Goal: Check status

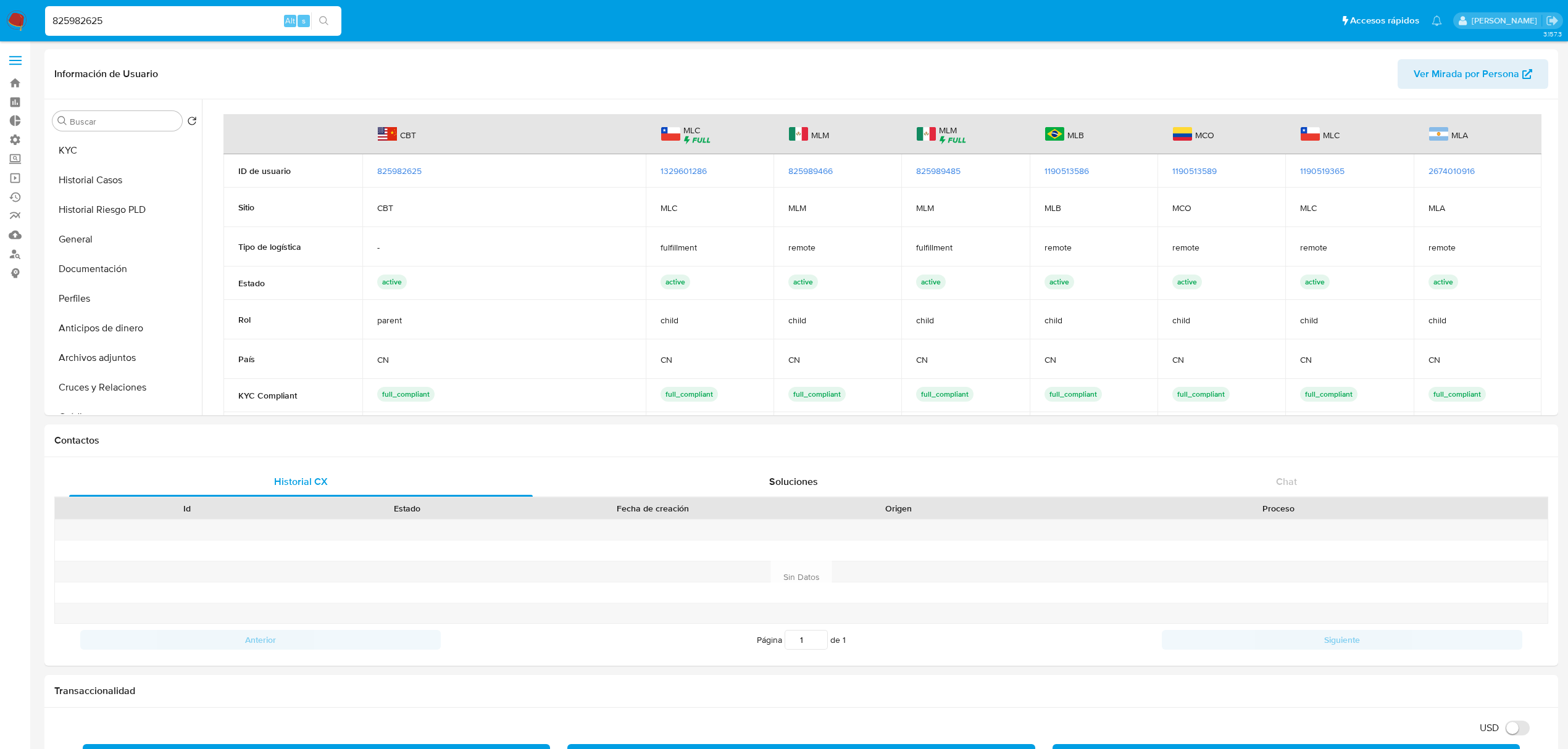
select select "10"
click at [222, 26] on div "825982625 Alt s" at bounding box center [193, 20] width 296 height 30
drag, startPoint x: 214, startPoint y: 21, endPoint x: -33, endPoint y: 21, distance: 247.0
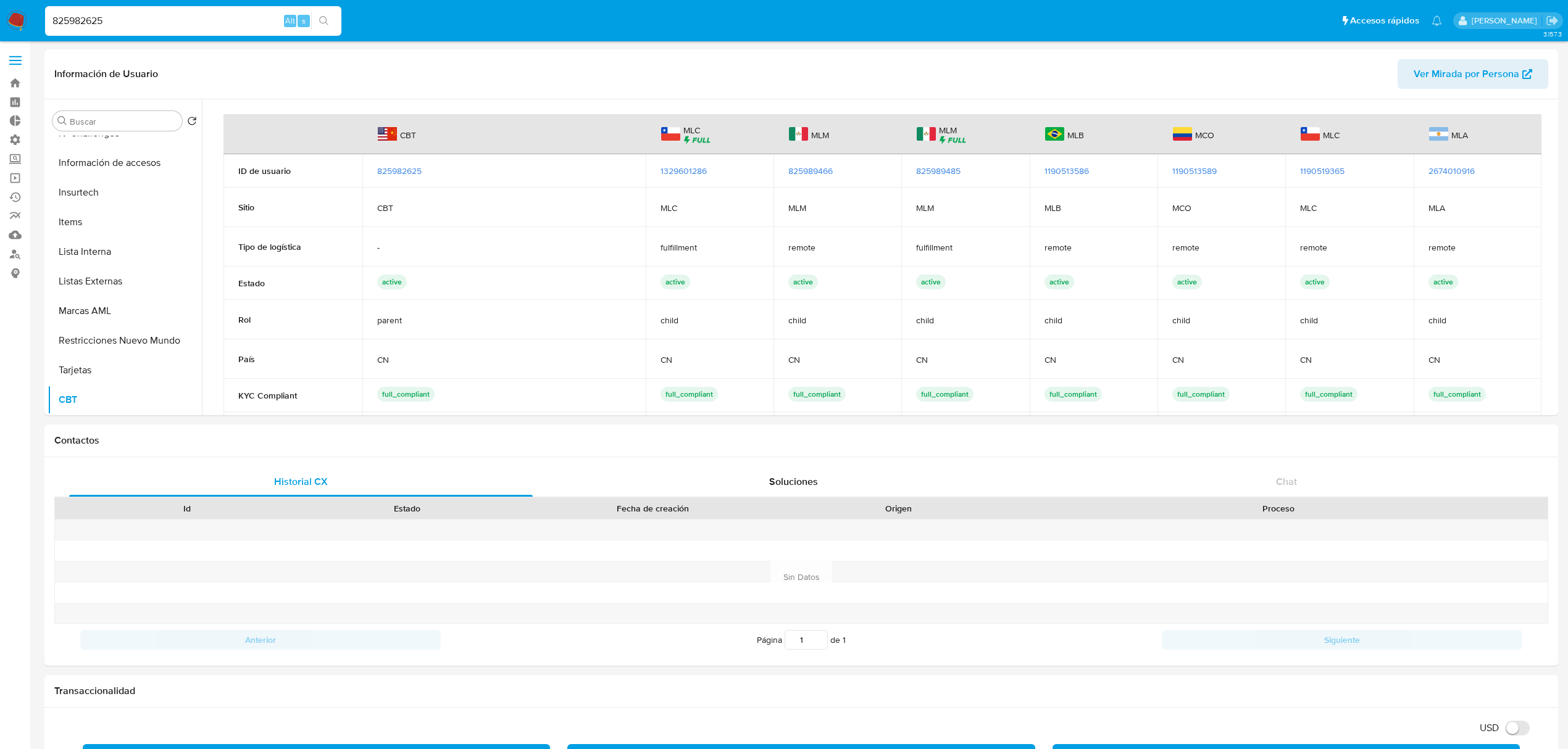
paste input "2469807462"
type input "2469807462"
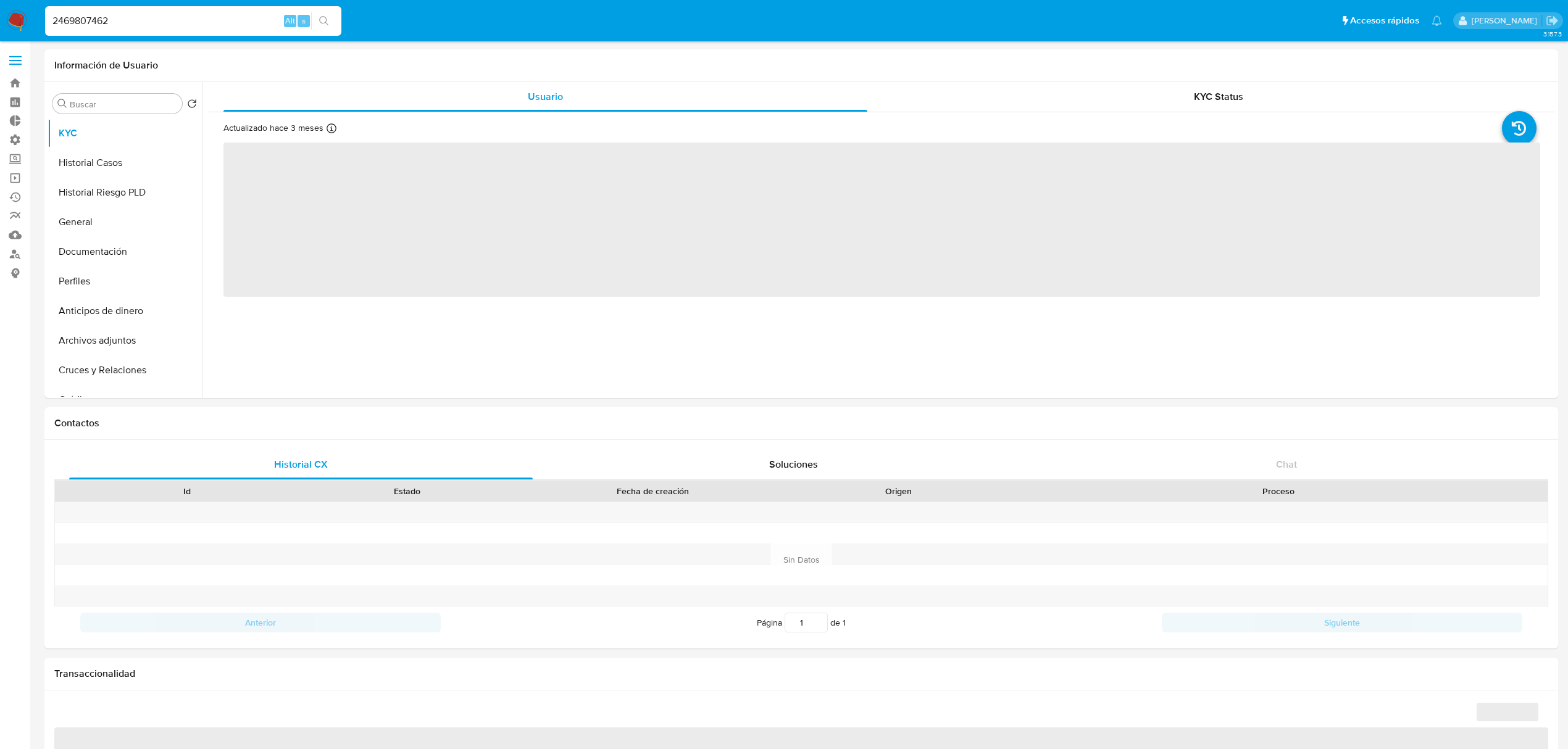
select select "10"
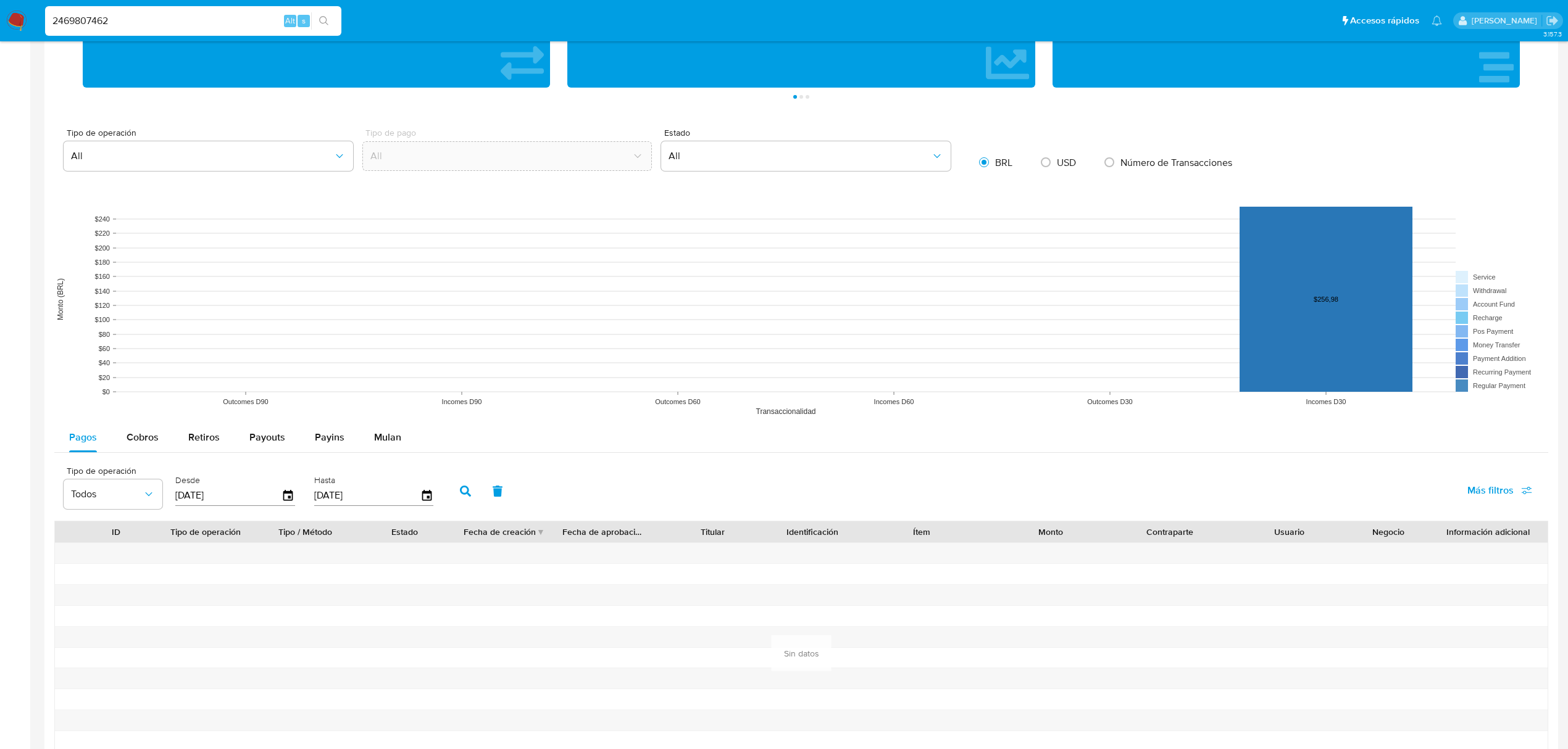
scroll to position [741, 0]
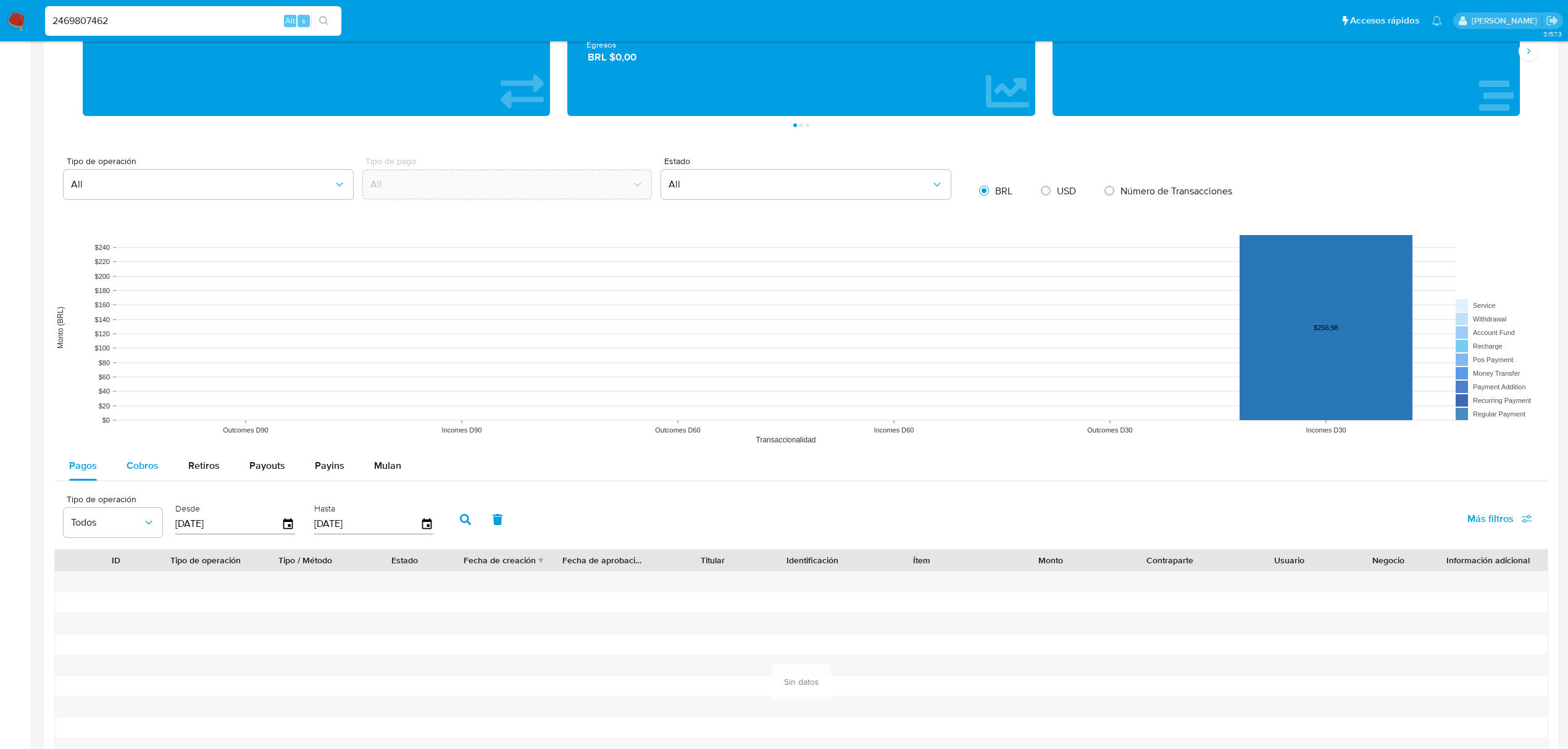
click at [139, 462] on span "Cobros" at bounding box center [143, 465] width 32 height 14
select select "10"
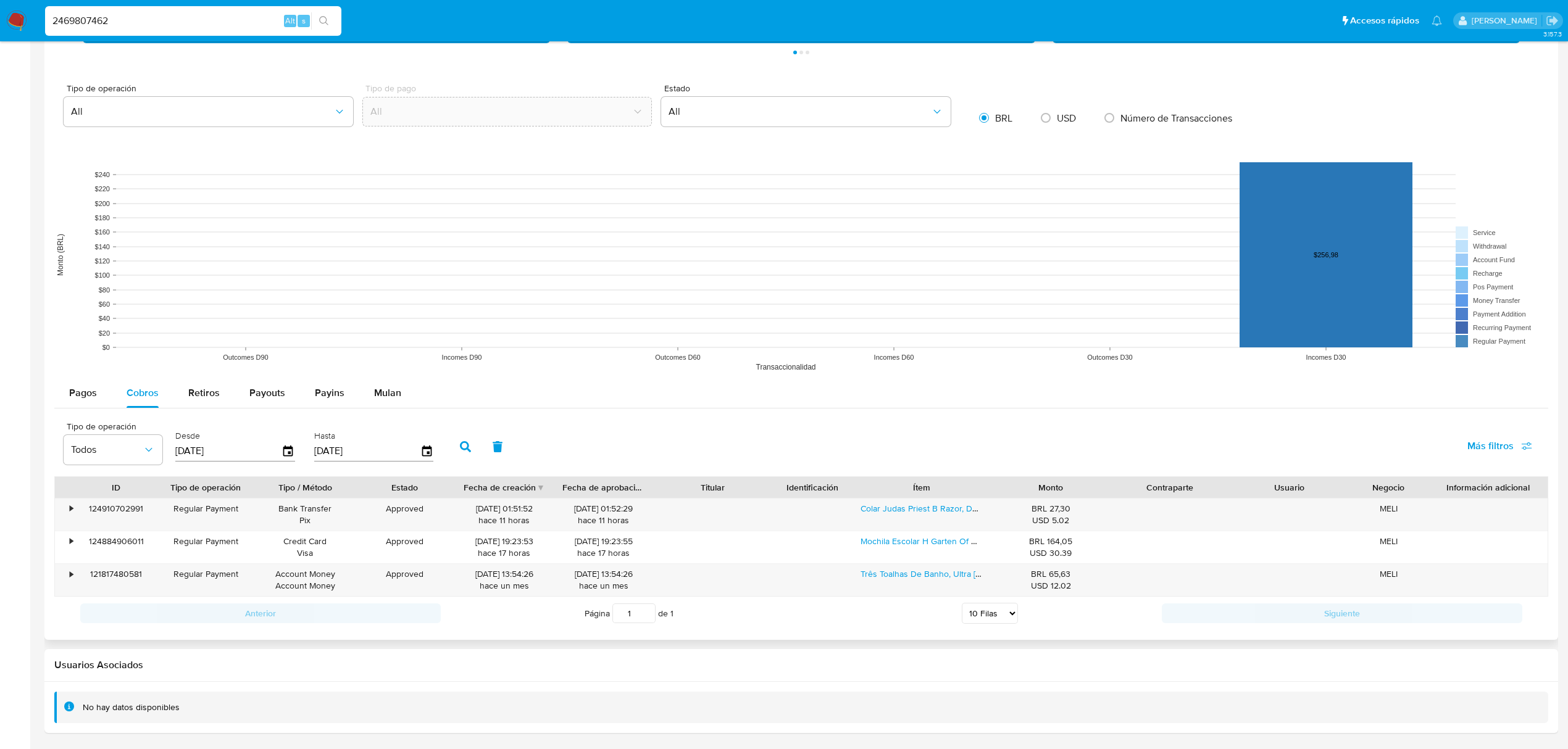
scroll to position [818, 0]
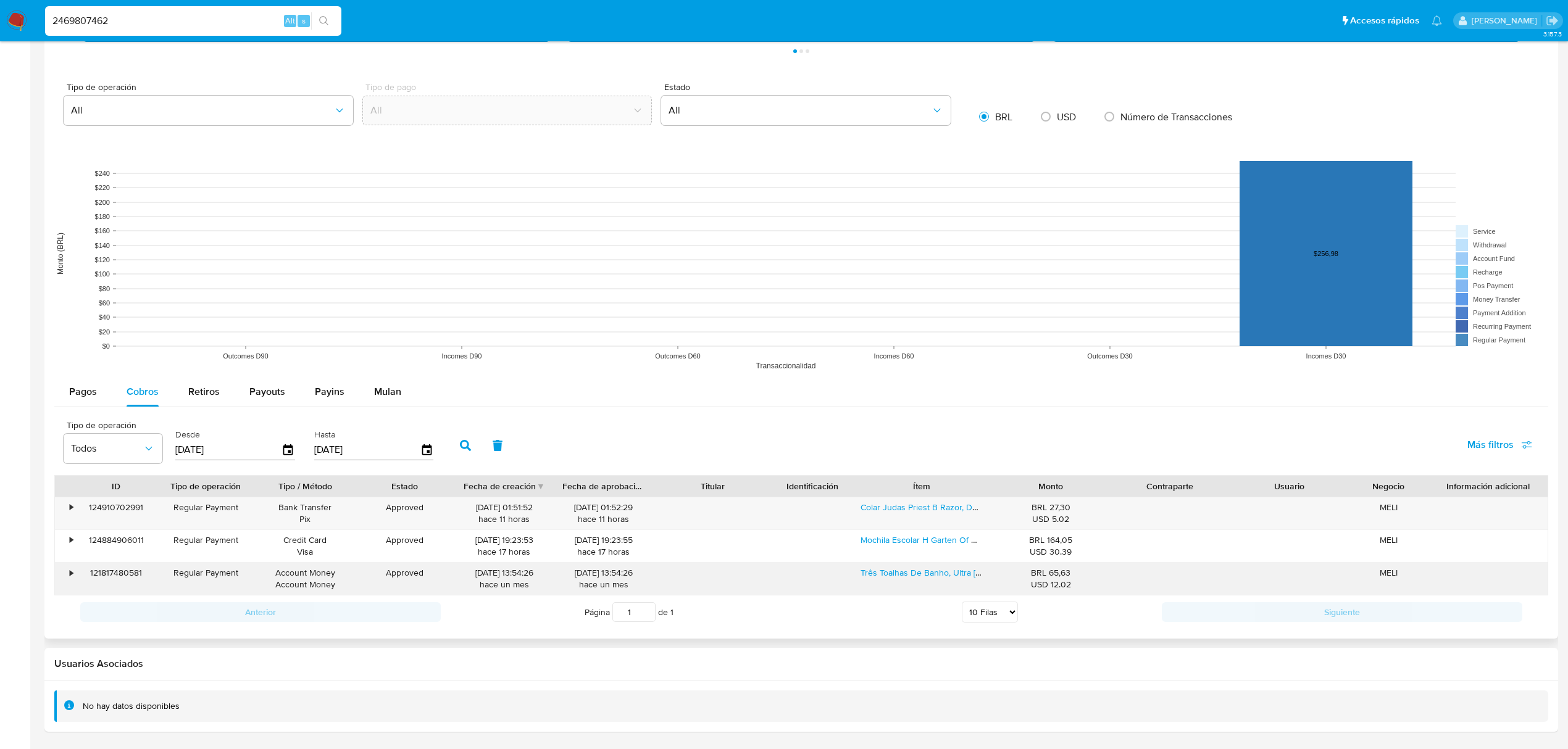
click at [73, 579] on div "•" at bounding box center [72, 573] width 3 height 12
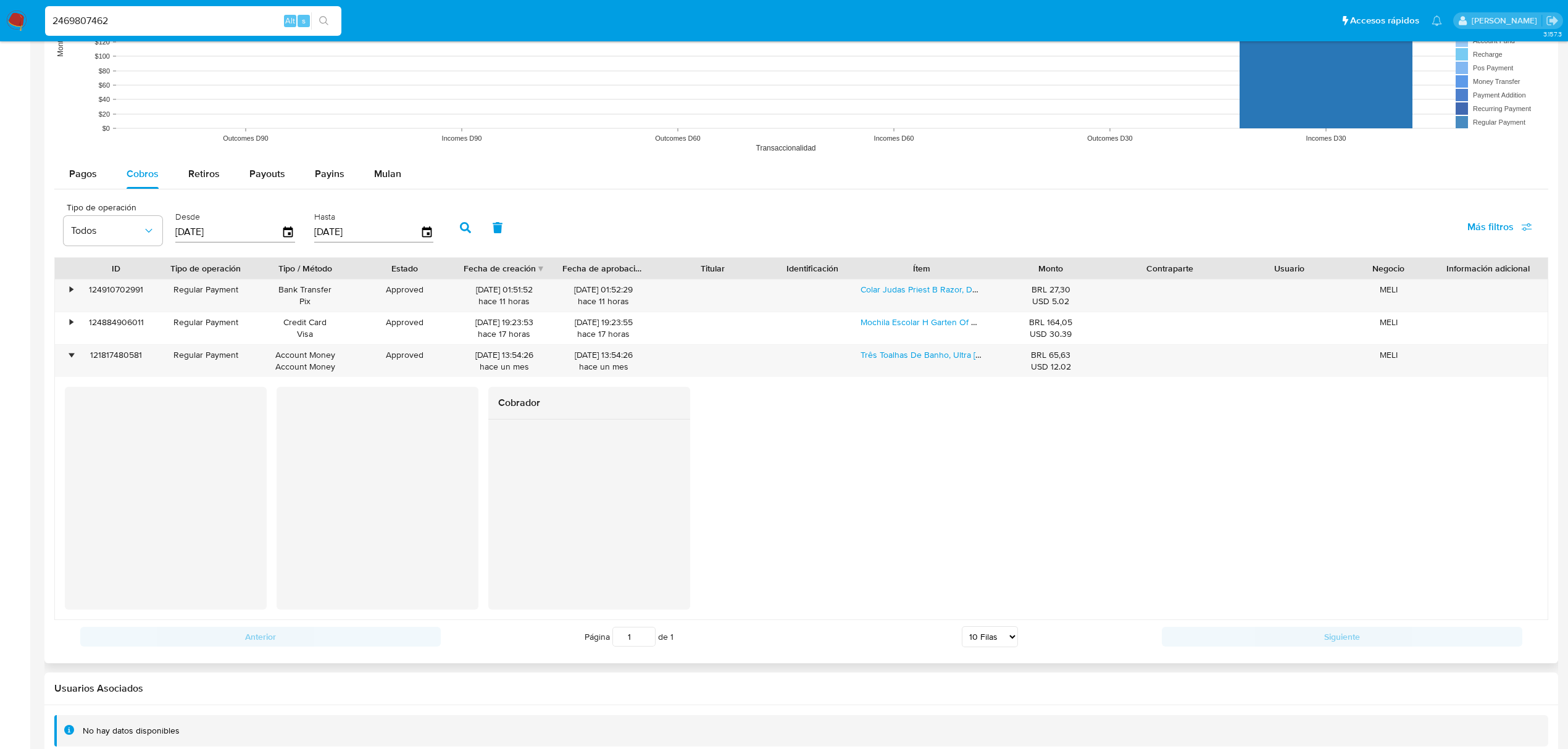
scroll to position [1060, 0]
